Goal: Task Accomplishment & Management: Complete application form

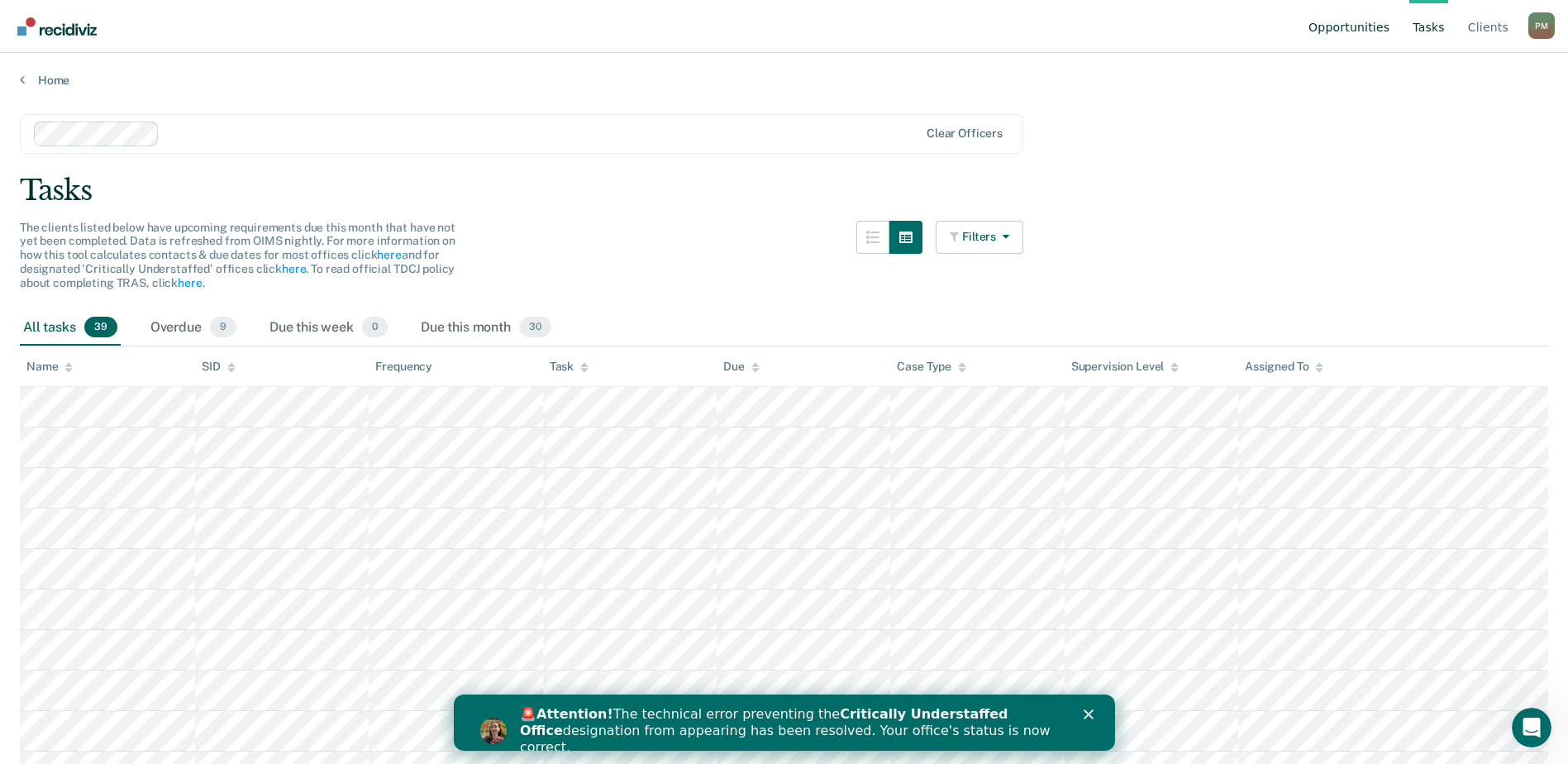
click at [1366, 28] on link "Opportunities" at bounding box center [1349, 26] width 88 height 53
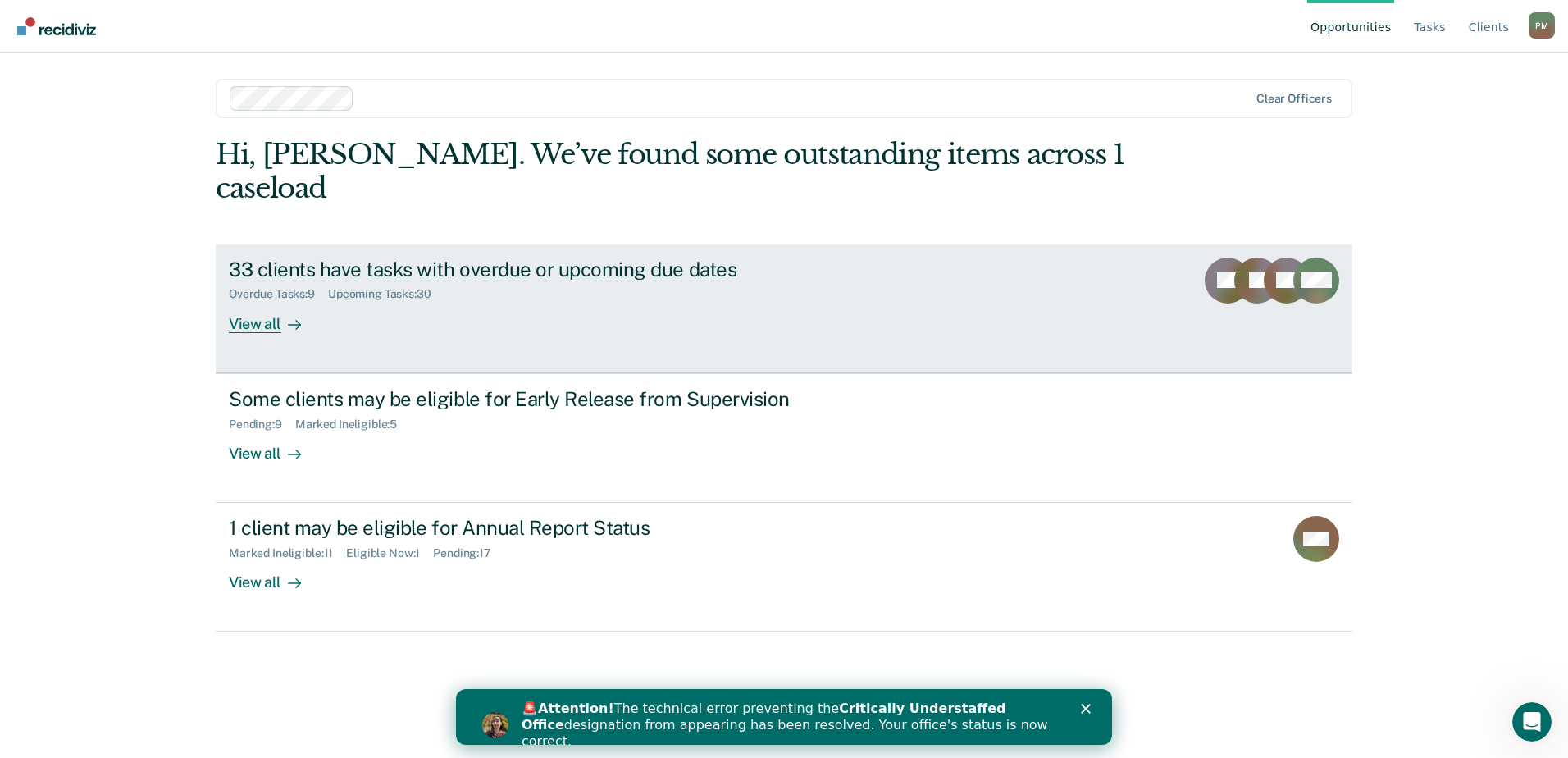
click at [263, 301] on div "View all" at bounding box center [274, 317] width 92 height 32
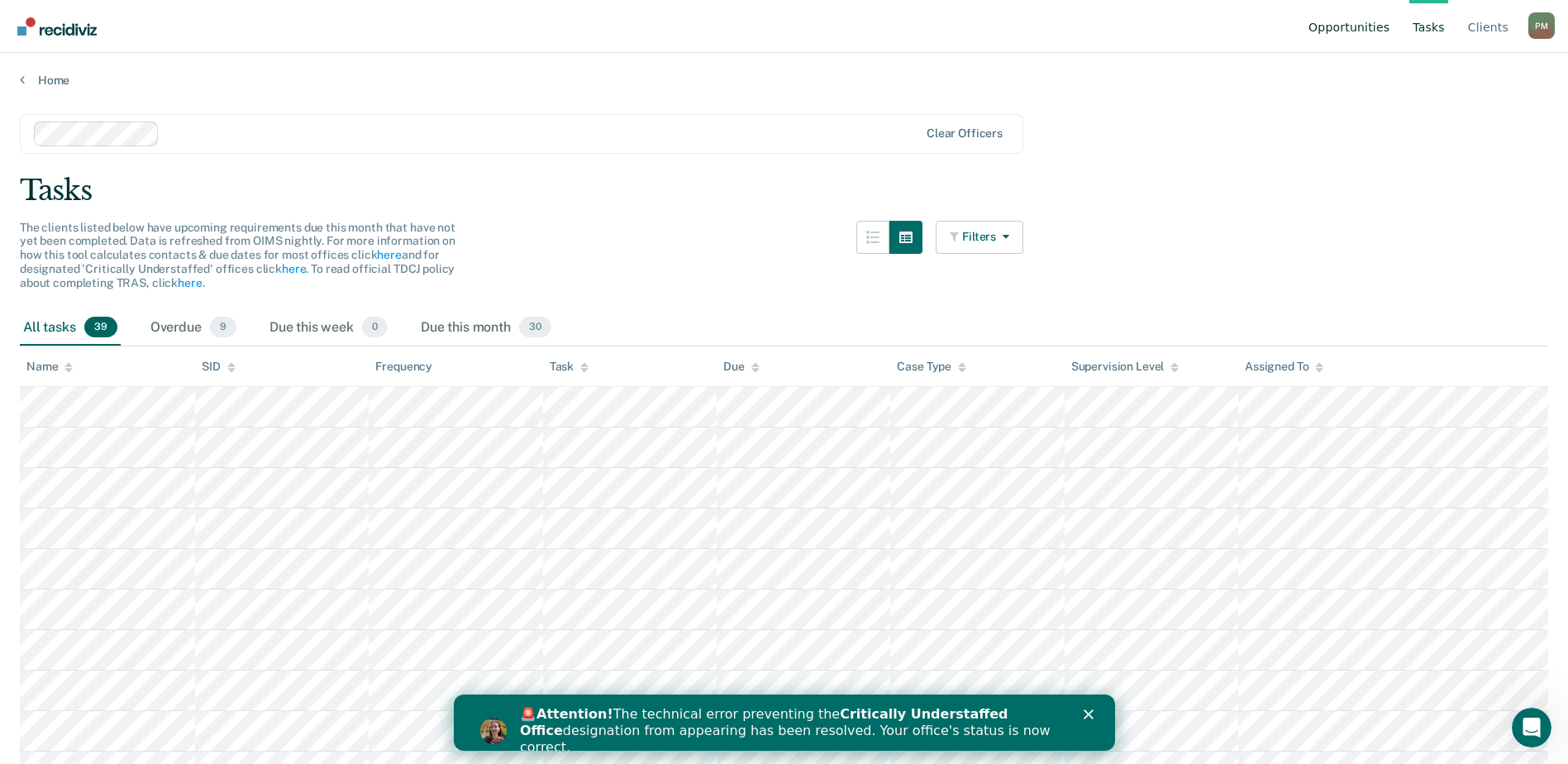
click at [1358, 33] on link "Opportunities" at bounding box center [1349, 26] width 88 height 53
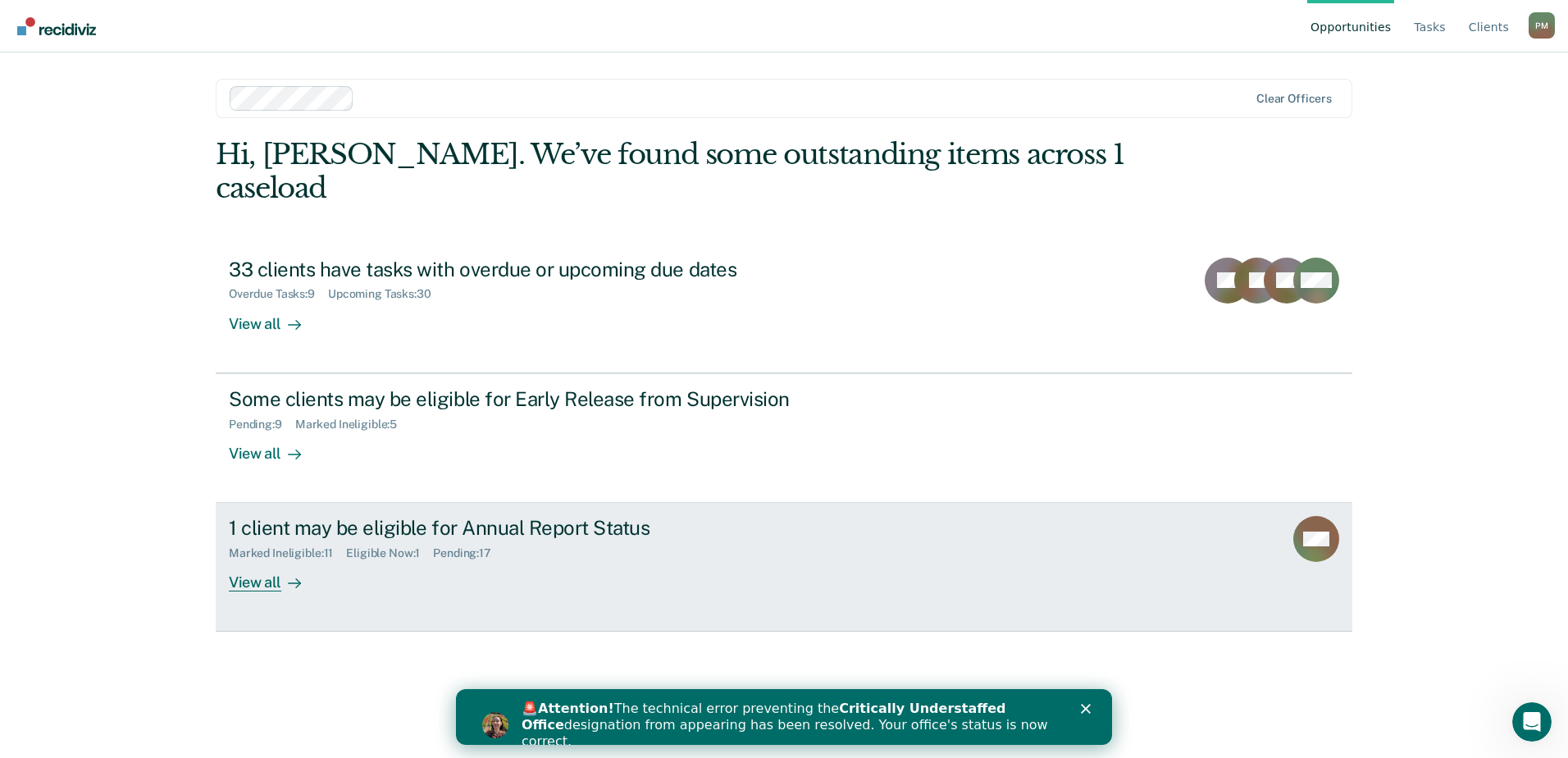
click at [264, 560] on div "View all" at bounding box center [274, 577] width 92 height 32
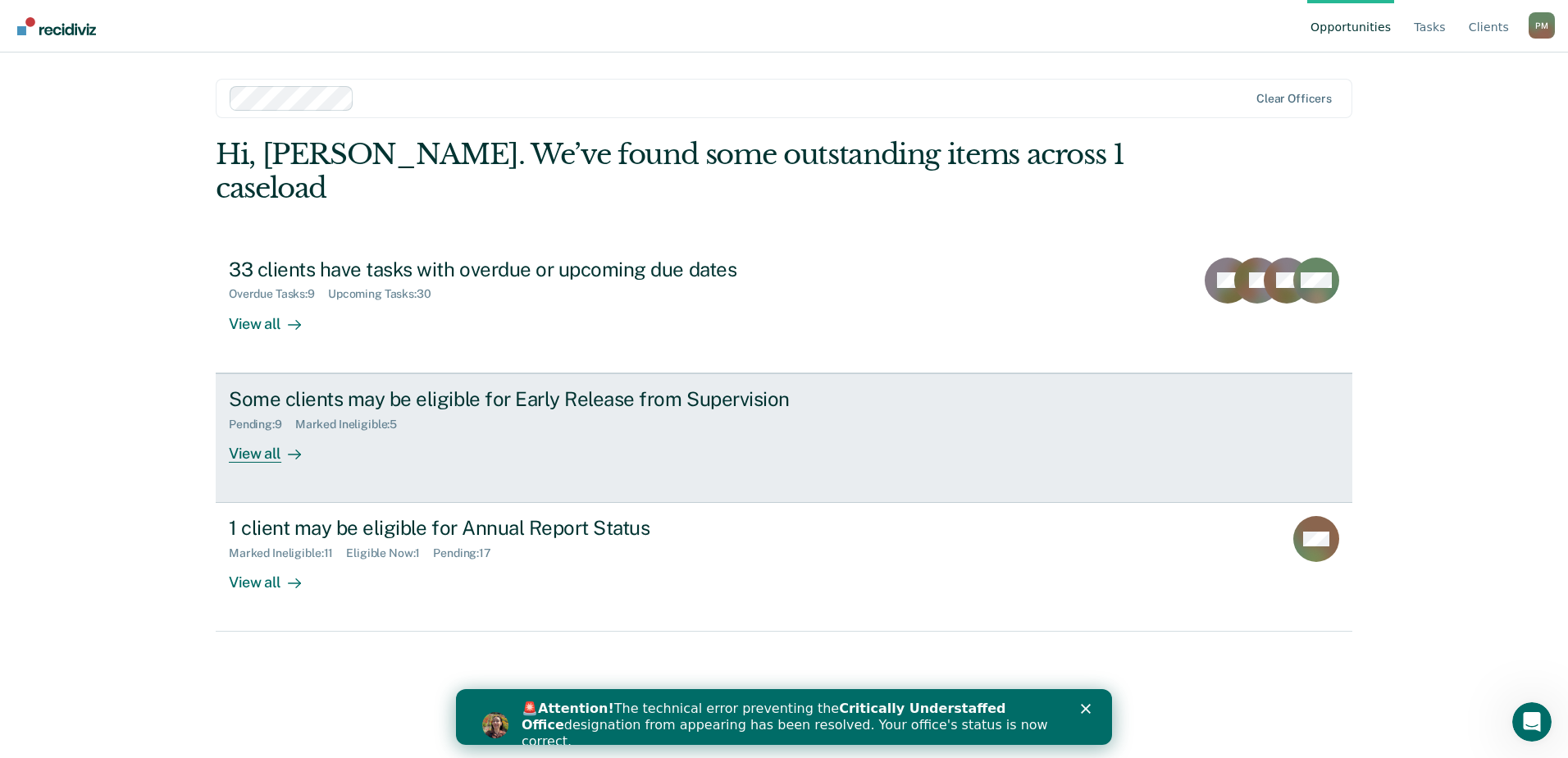
click at [267, 431] on div "View all" at bounding box center [274, 447] width 92 height 32
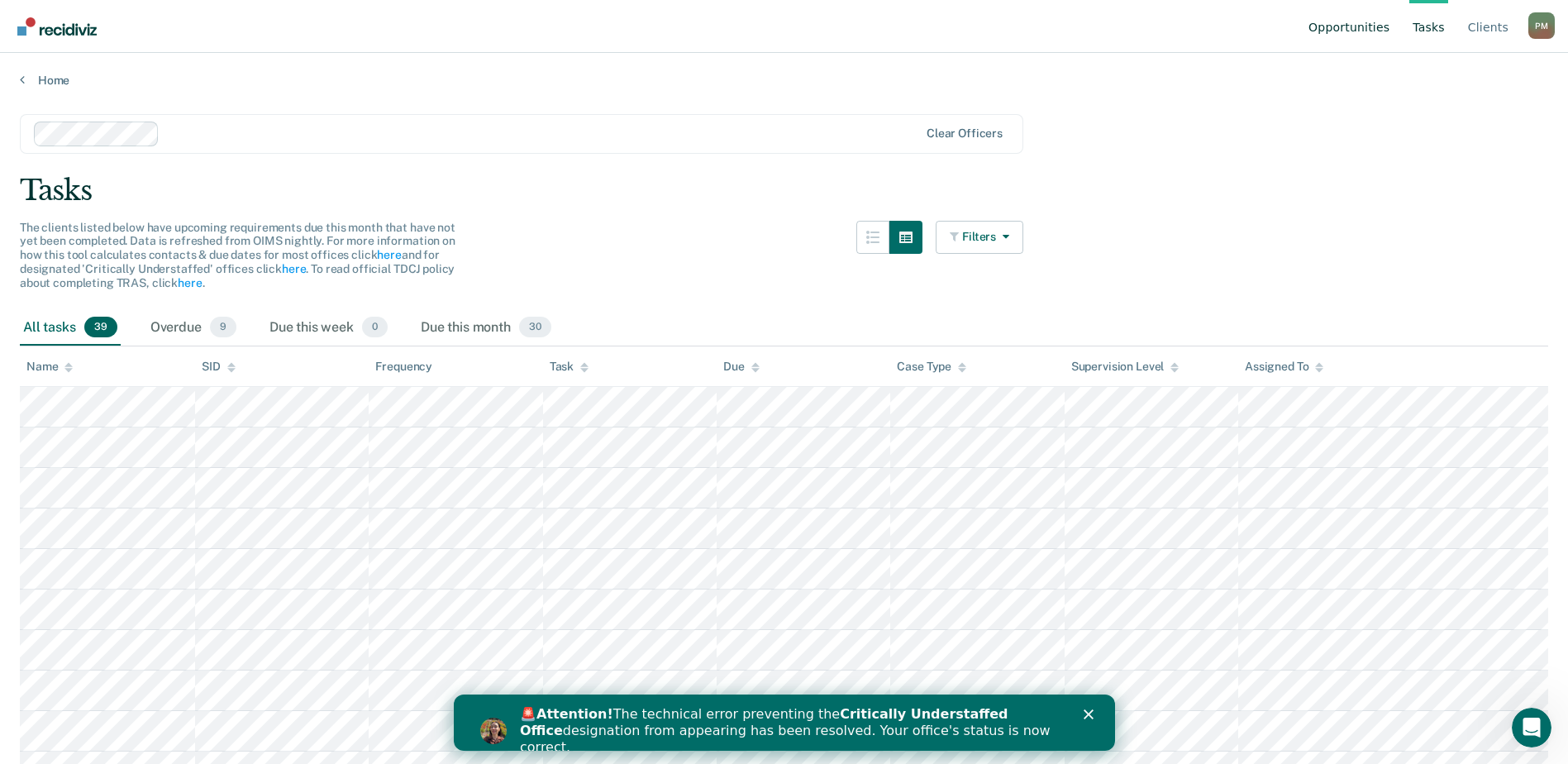
click at [1353, 32] on link "Opportunities" at bounding box center [1349, 26] width 88 height 53
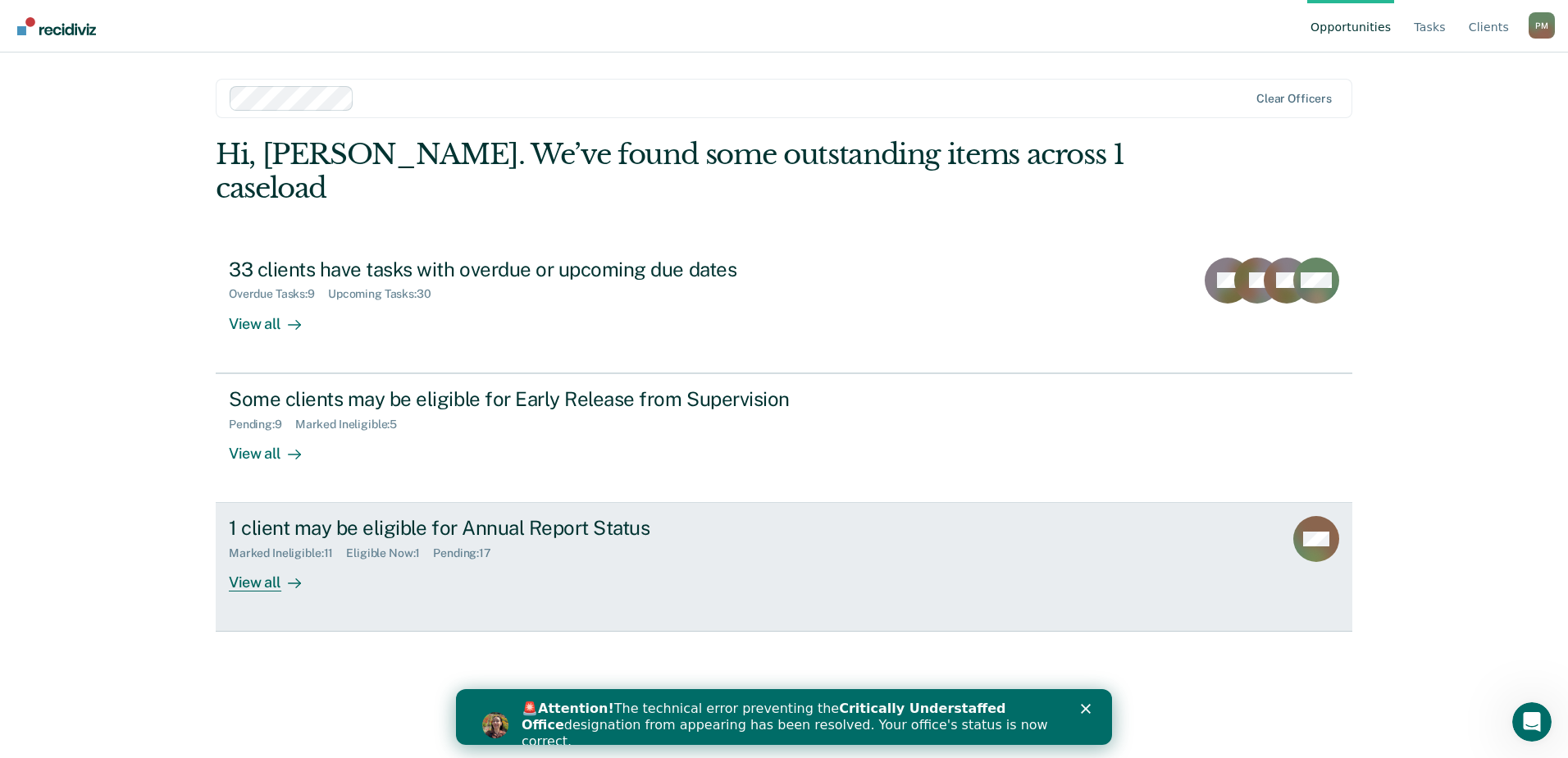
click at [273, 560] on div "View all" at bounding box center [274, 577] width 92 height 32
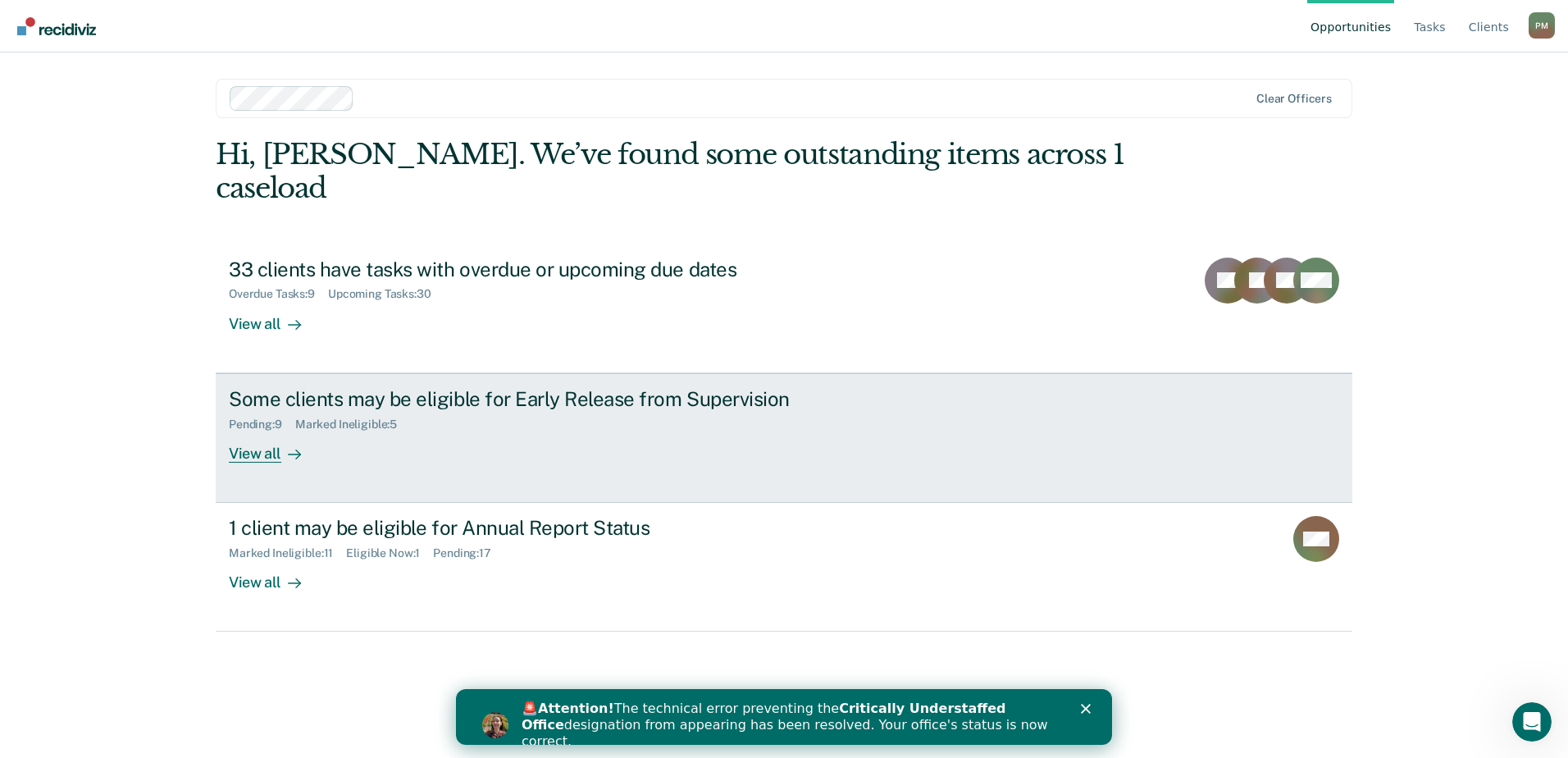
click at [279, 431] on div "View all" at bounding box center [274, 447] width 92 height 32
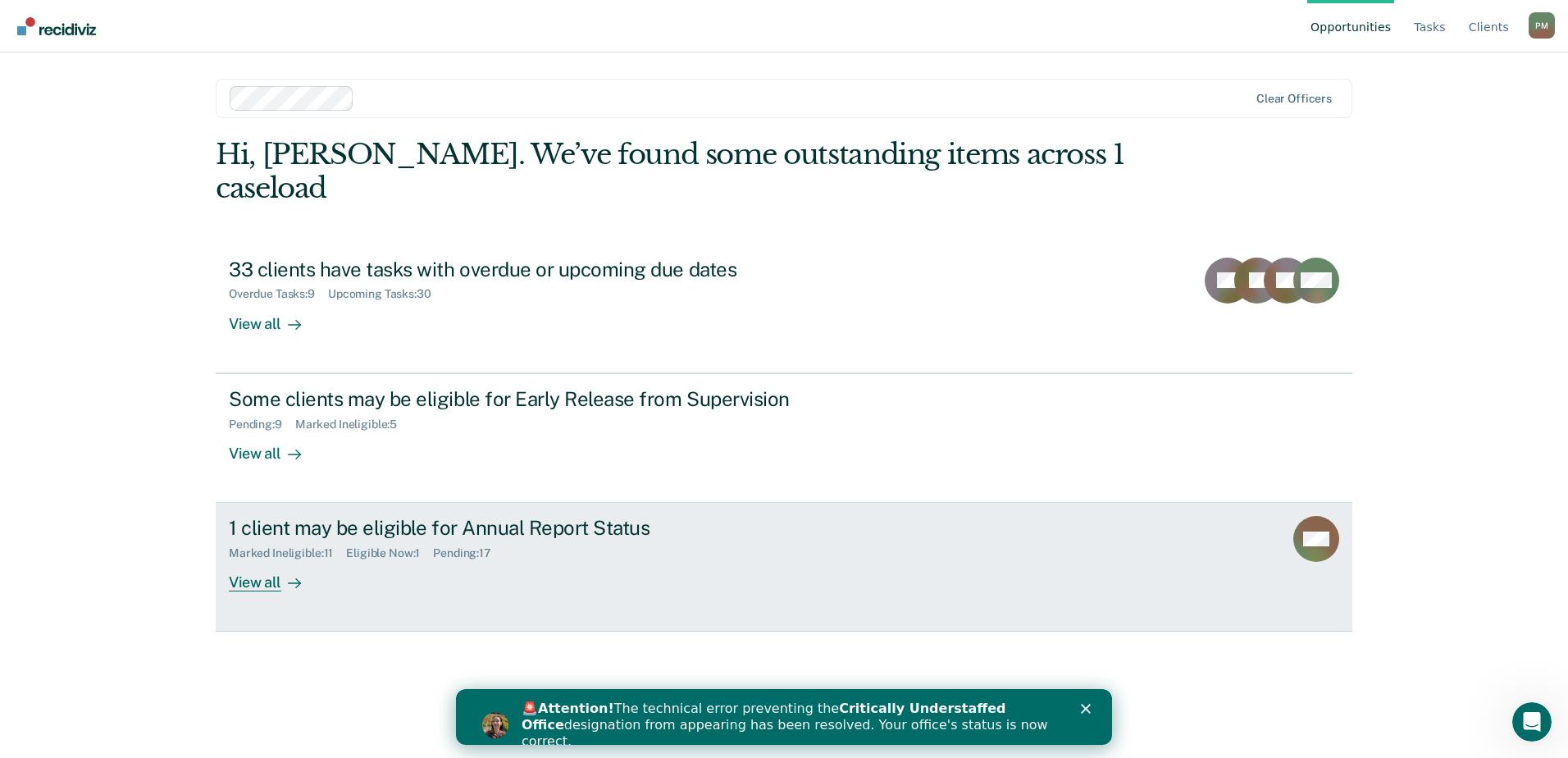
click at [267, 560] on div "View all" at bounding box center [274, 577] width 92 height 32
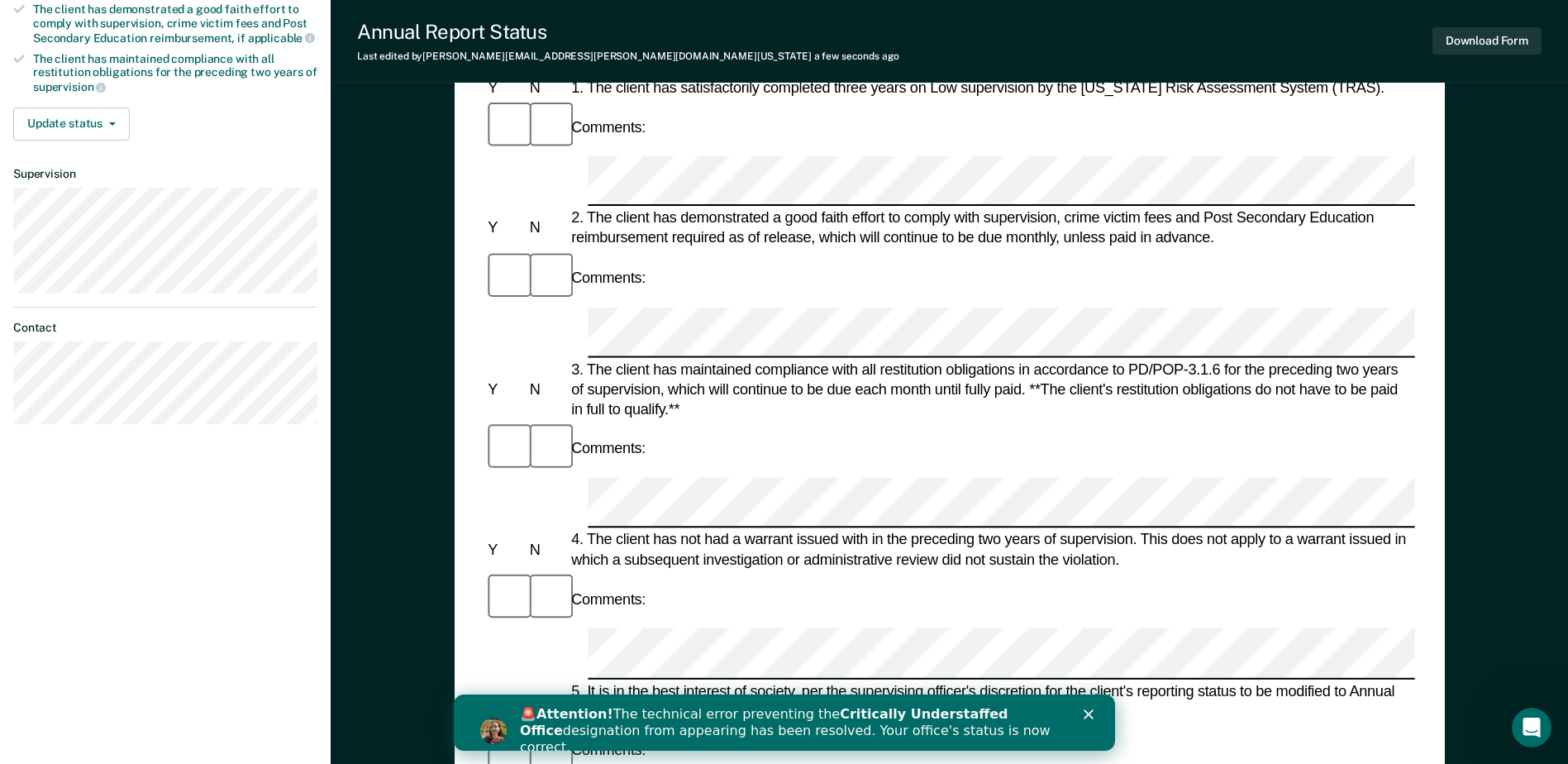
scroll to position [331, 0]
click at [80, 123] on button "Update status" at bounding box center [72, 123] width 117 height 33
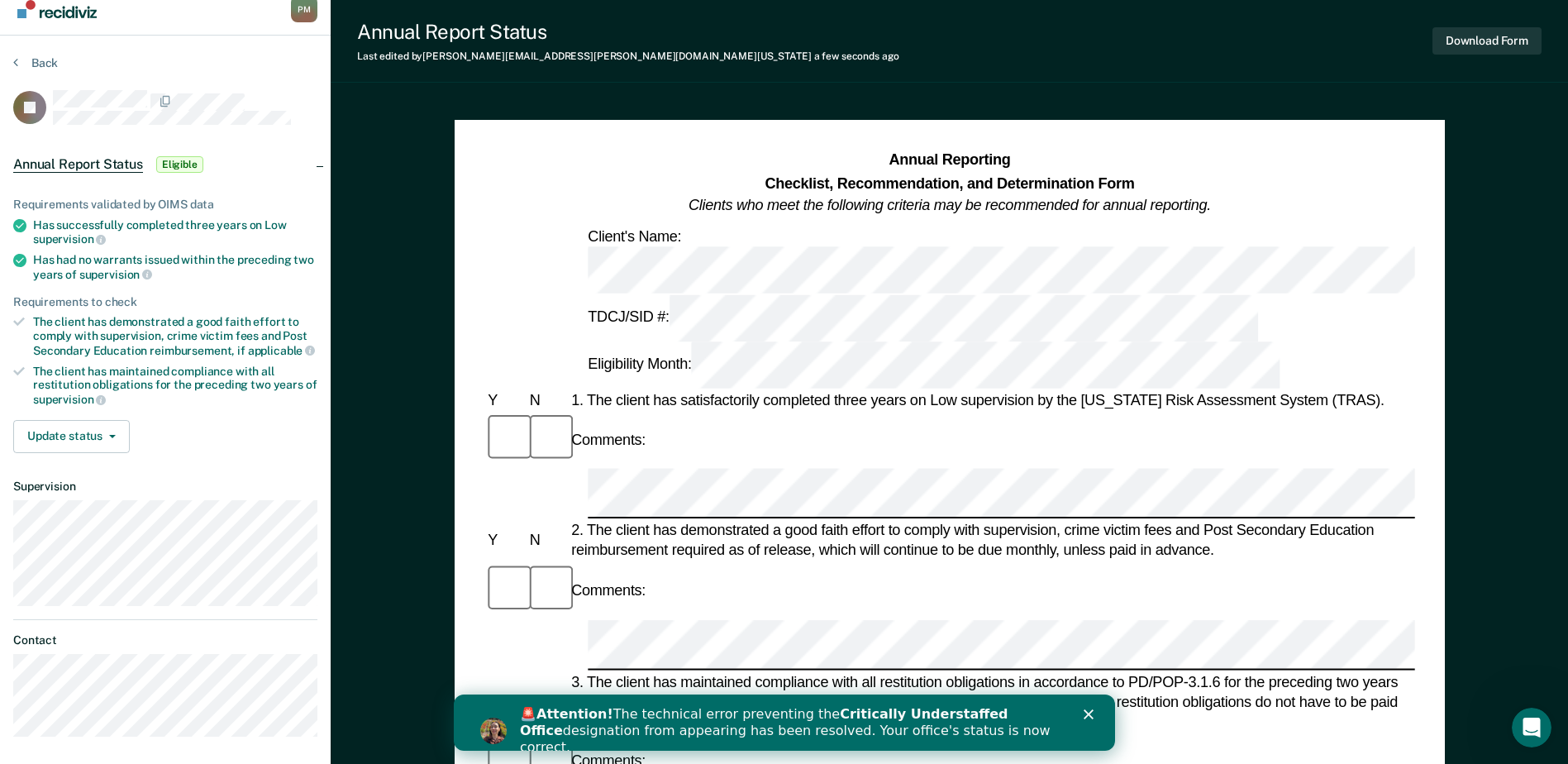
scroll to position [0, 0]
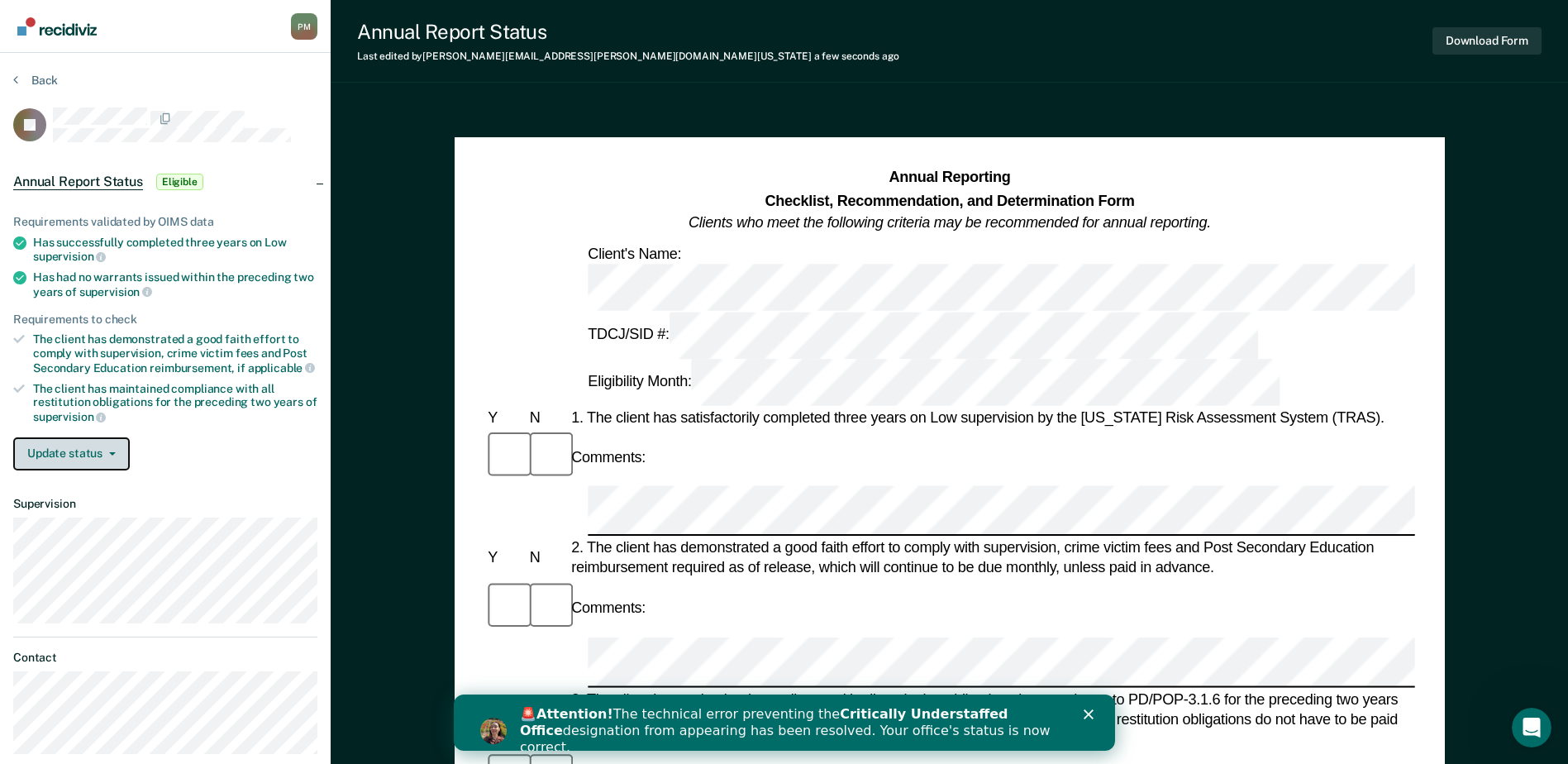
click at [113, 443] on button "Update status" at bounding box center [72, 454] width 117 height 33
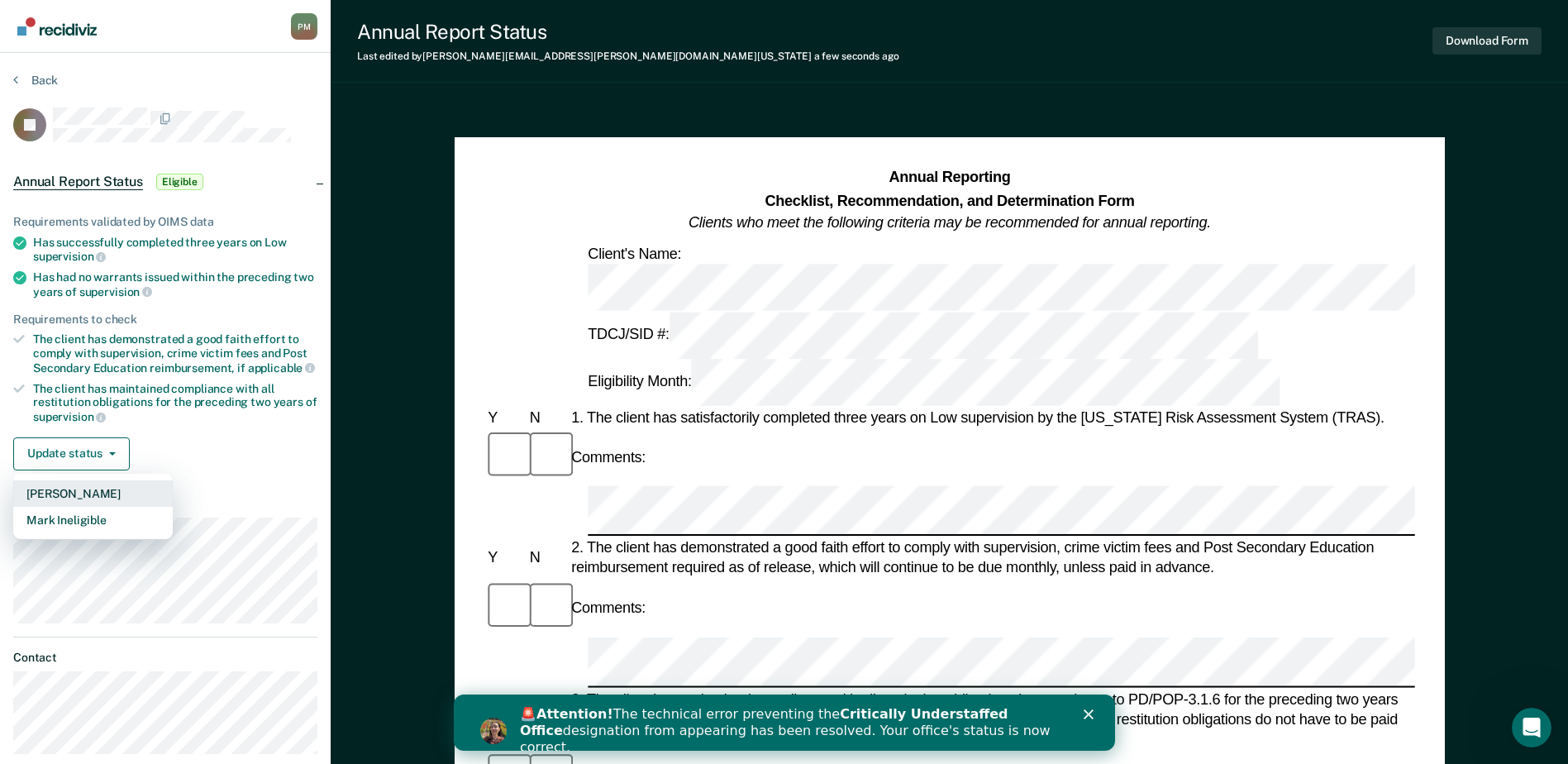
click at [100, 491] on button "[PERSON_NAME]" at bounding box center [93, 494] width 160 height 27
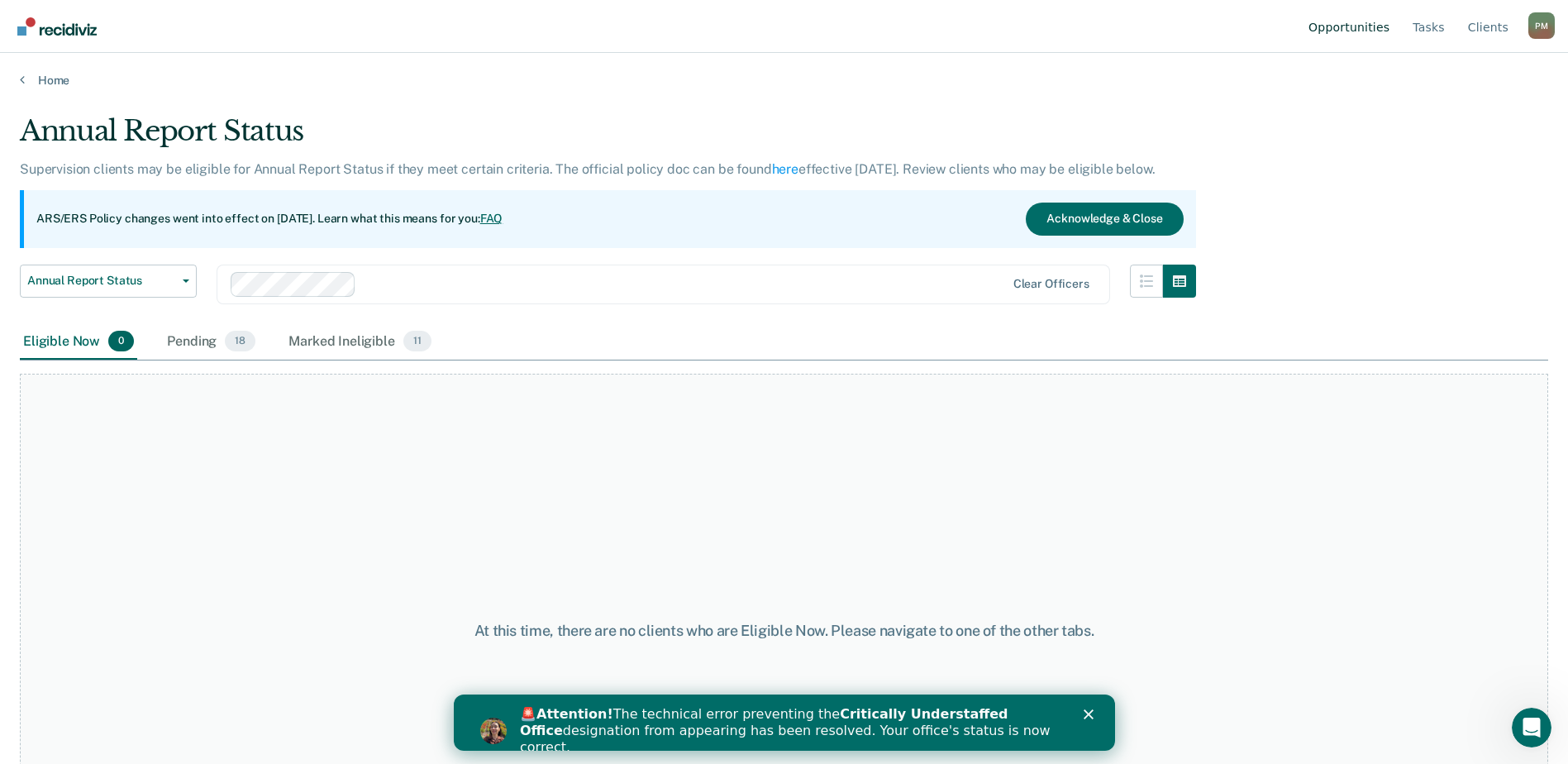
click at [1350, 26] on link "Opportunities" at bounding box center [1349, 26] width 88 height 53
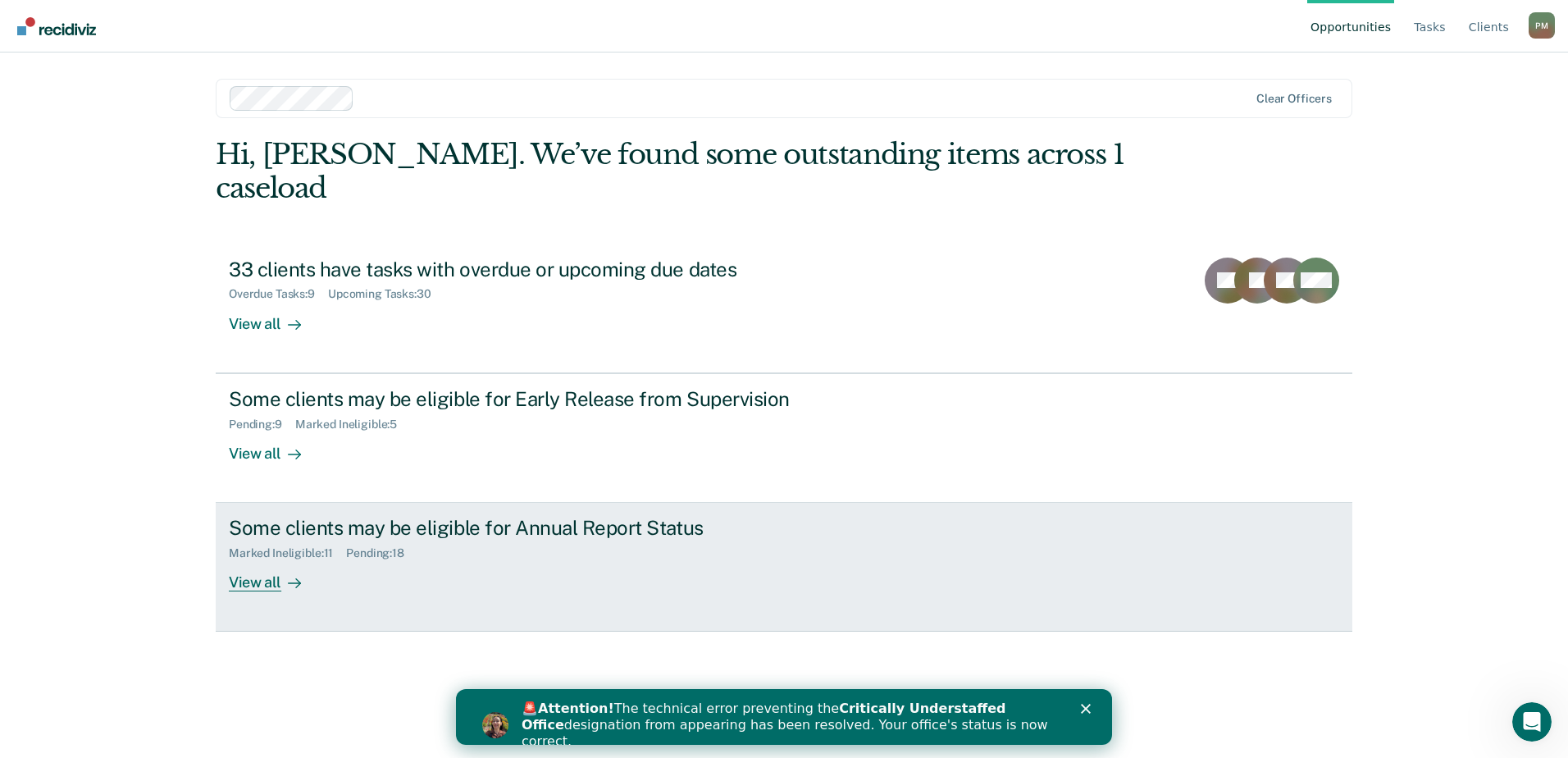
click at [255, 560] on div "View all" at bounding box center [274, 577] width 92 height 32
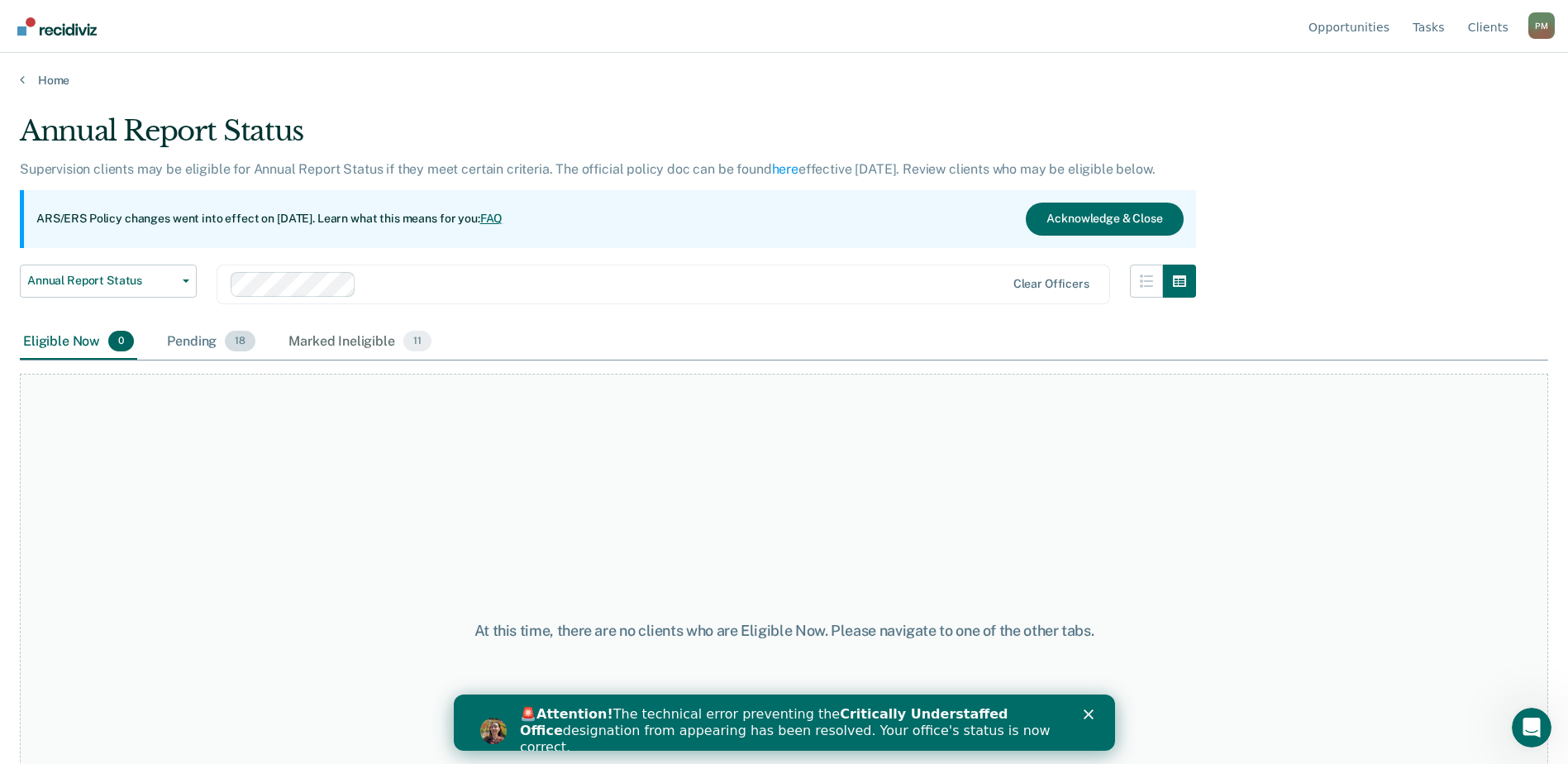
click at [230, 345] on span "18" at bounding box center [240, 342] width 30 height 22
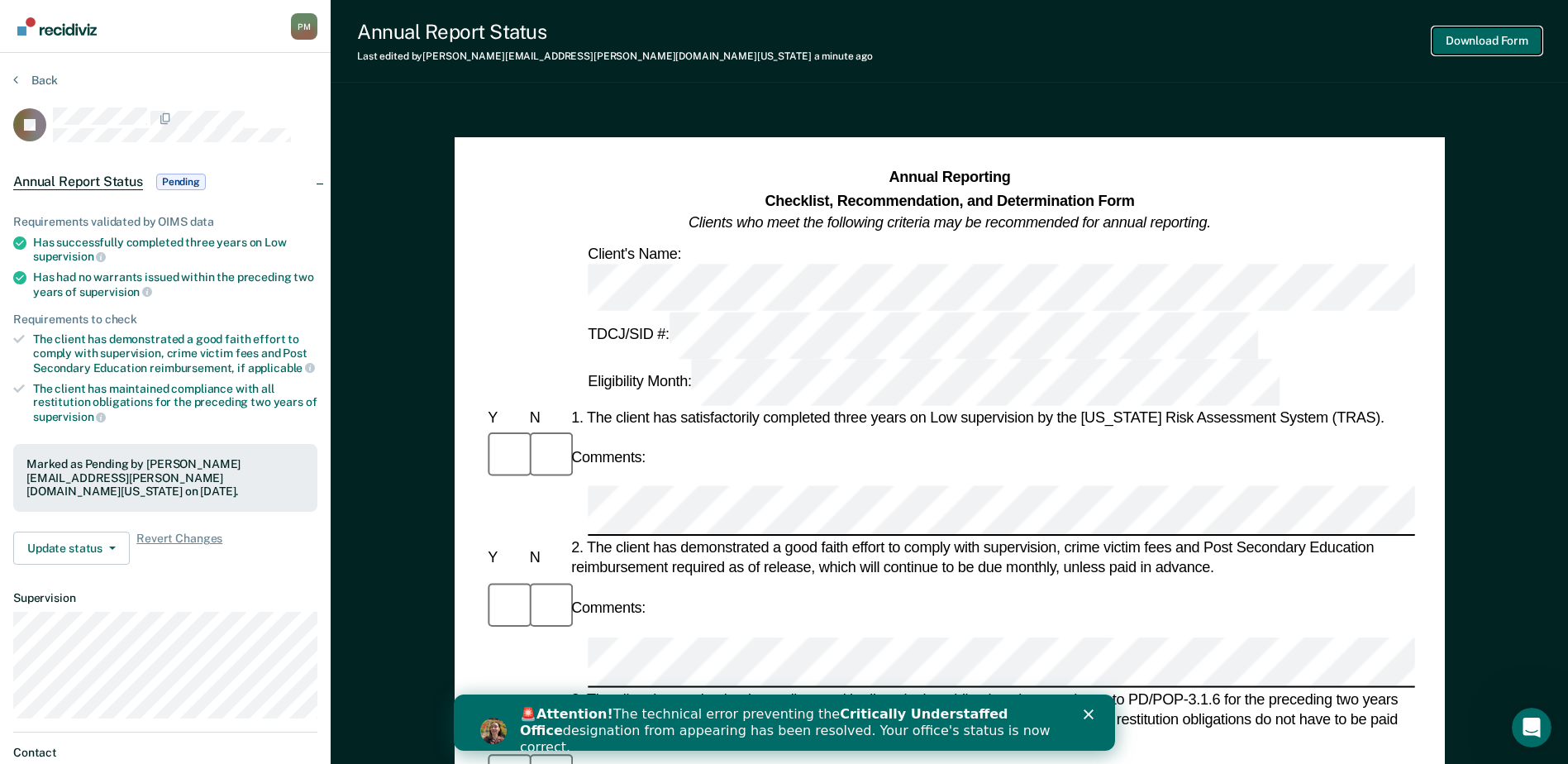
click at [1501, 44] on button "Download Form" at bounding box center [1487, 40] width 109 height 27
